Goal: Information Seeking & Learning: Learn about a topic

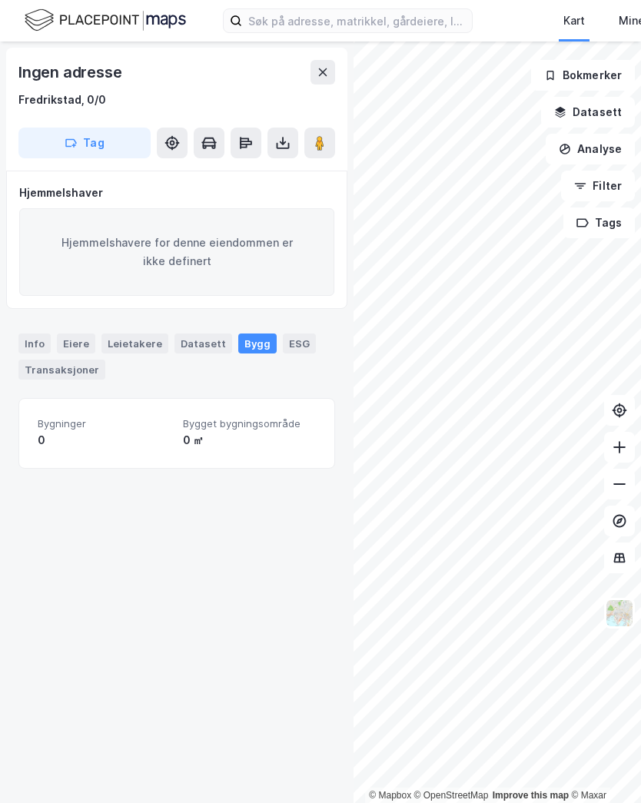
click at [315, 64] on button at bounding box center [322, 72] width 25 height 25
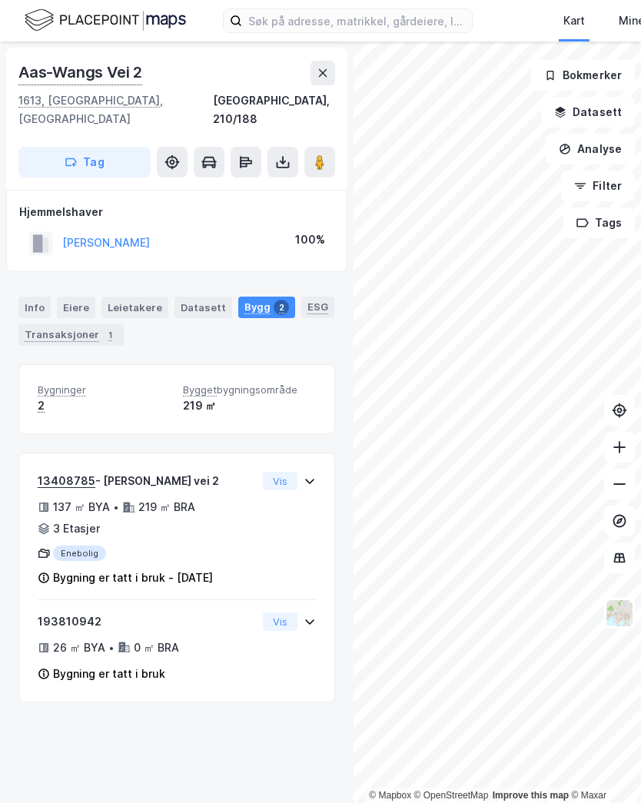
click at [54, 324] on div "Transaksjoner 1" at bounding box center [70, 335] width 105 height 22
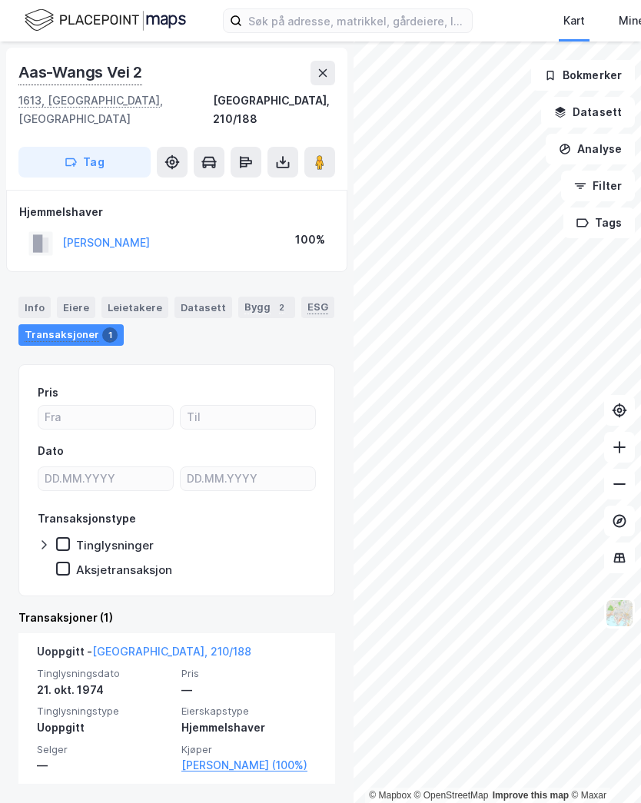
click at [200, 756] on link "[PERSON_NAME] (100%)" at bounding box center [248, 765] width 135 height 18
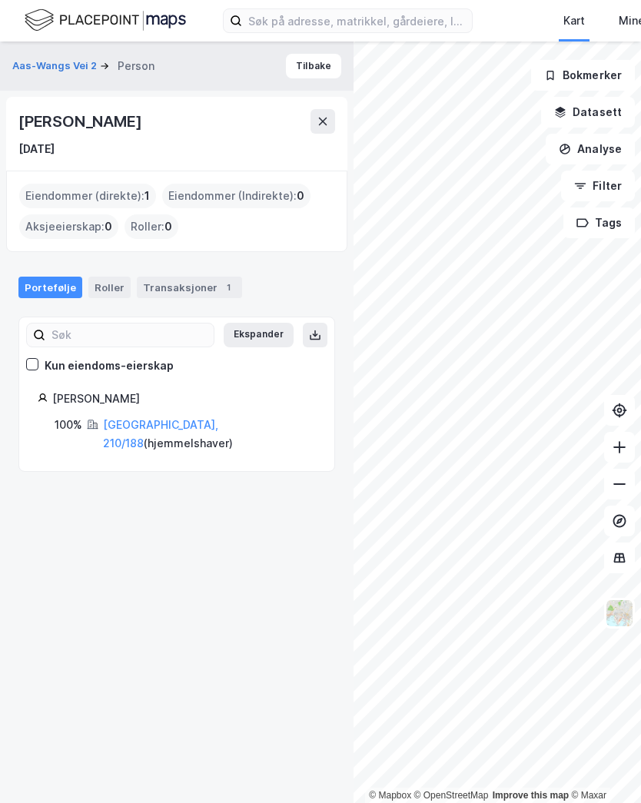
click at [316, 63] on button "Tilbake" at bounding box center [313, 66] width 55 height 25
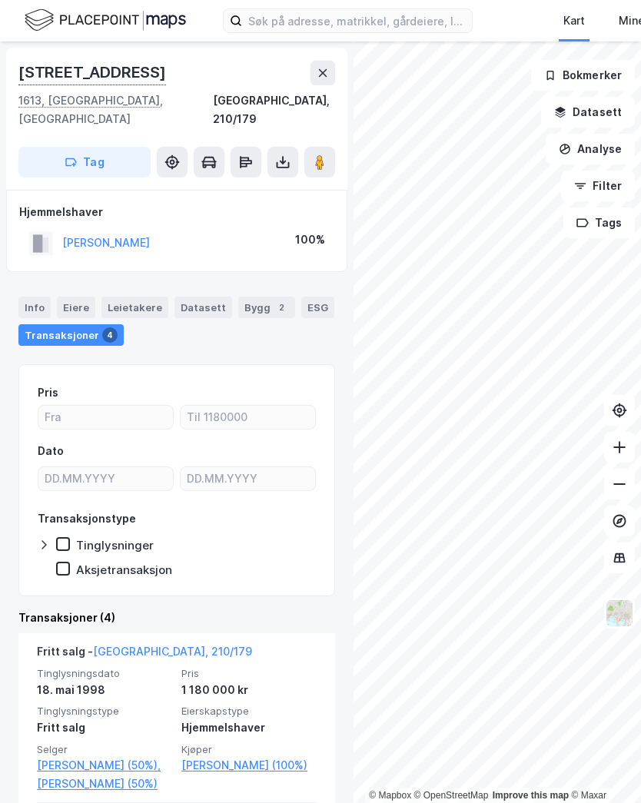
click at [225, 756] on link "[PERSON_NAME] (100%)" at bounding box center [248, 765] width 135 height 18
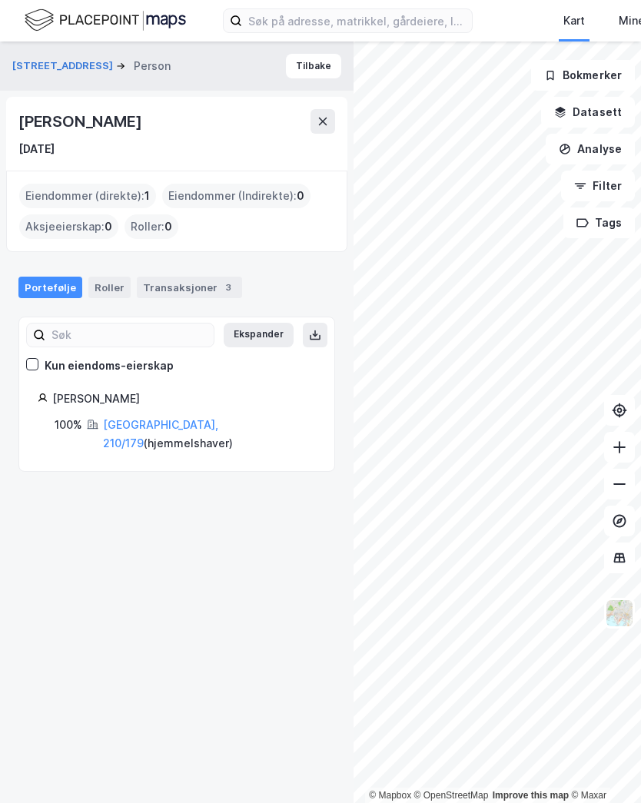
click at [320, 62] on button "Tilbake" at bounding box center [313, 66] width 55 height 25
